Goal: Task Accomplishment & Management: Manage account settings

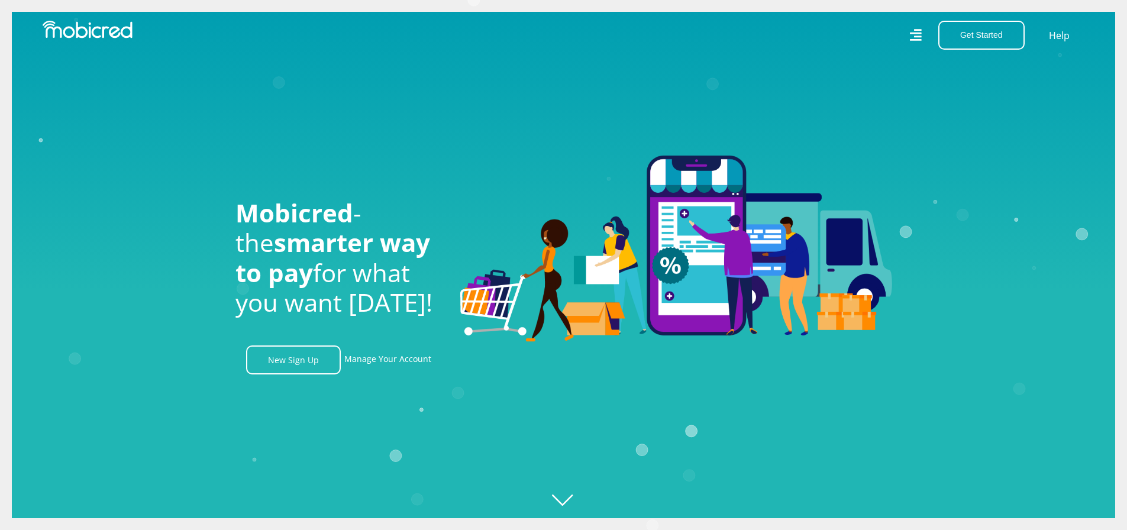
scroll to position [0, 843]
click at [395, 367] on link "Manage Your Account" at bounding box center [387, 359] width 87 height 29
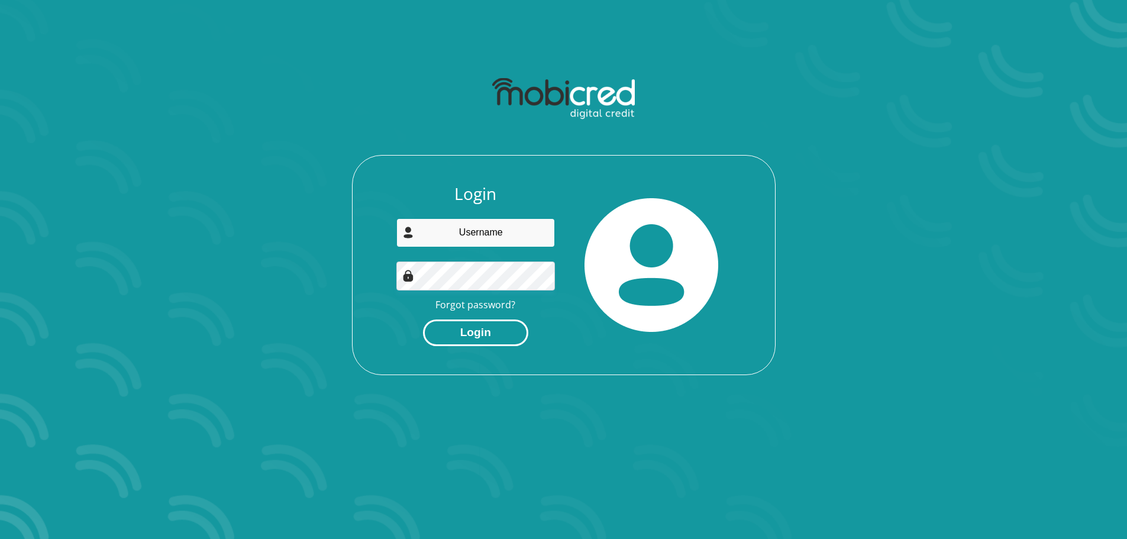
type input "[EMAIL_ADDRESS][DOMAIN_NAME]"
click at [498, 327] on button "Login" at bounding box center [475, 332] width 105 height 27
